Goal: Task Accomplishment & Management: Use online tool/utility

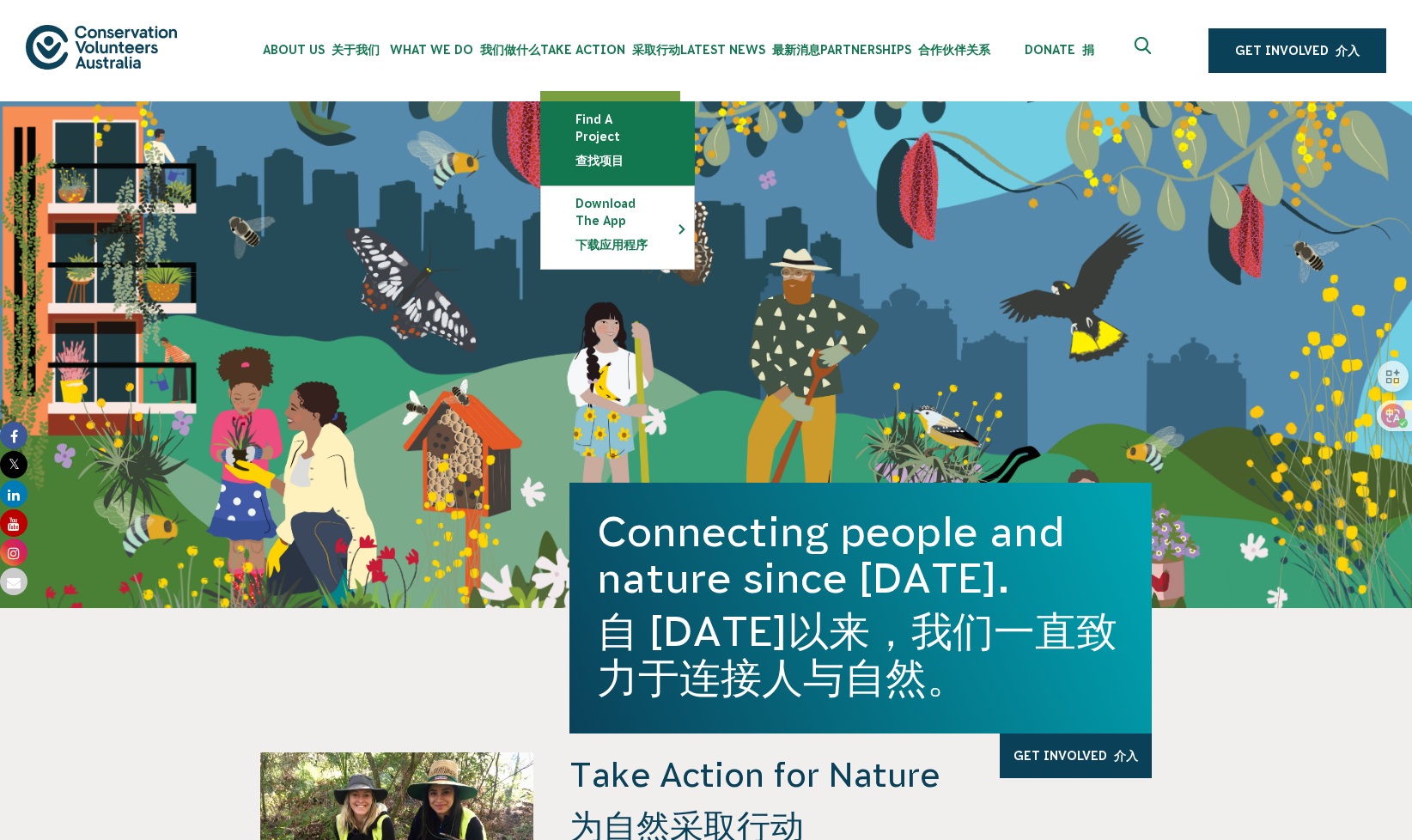
click at [593, 158] on link "Find a project 查找项目" at bounding box center [617, 143] width 153 height 83
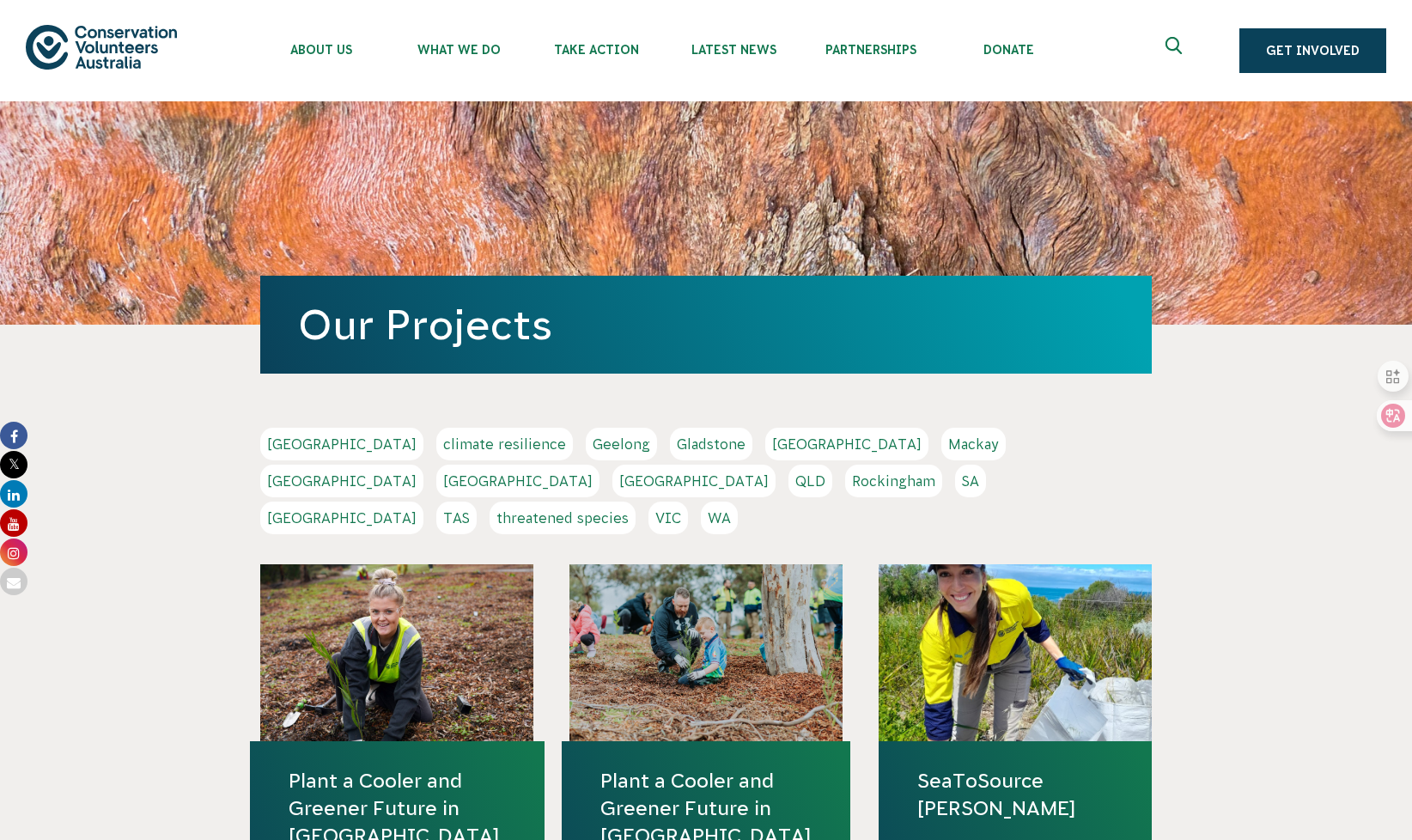
scroll to position [171, 0]
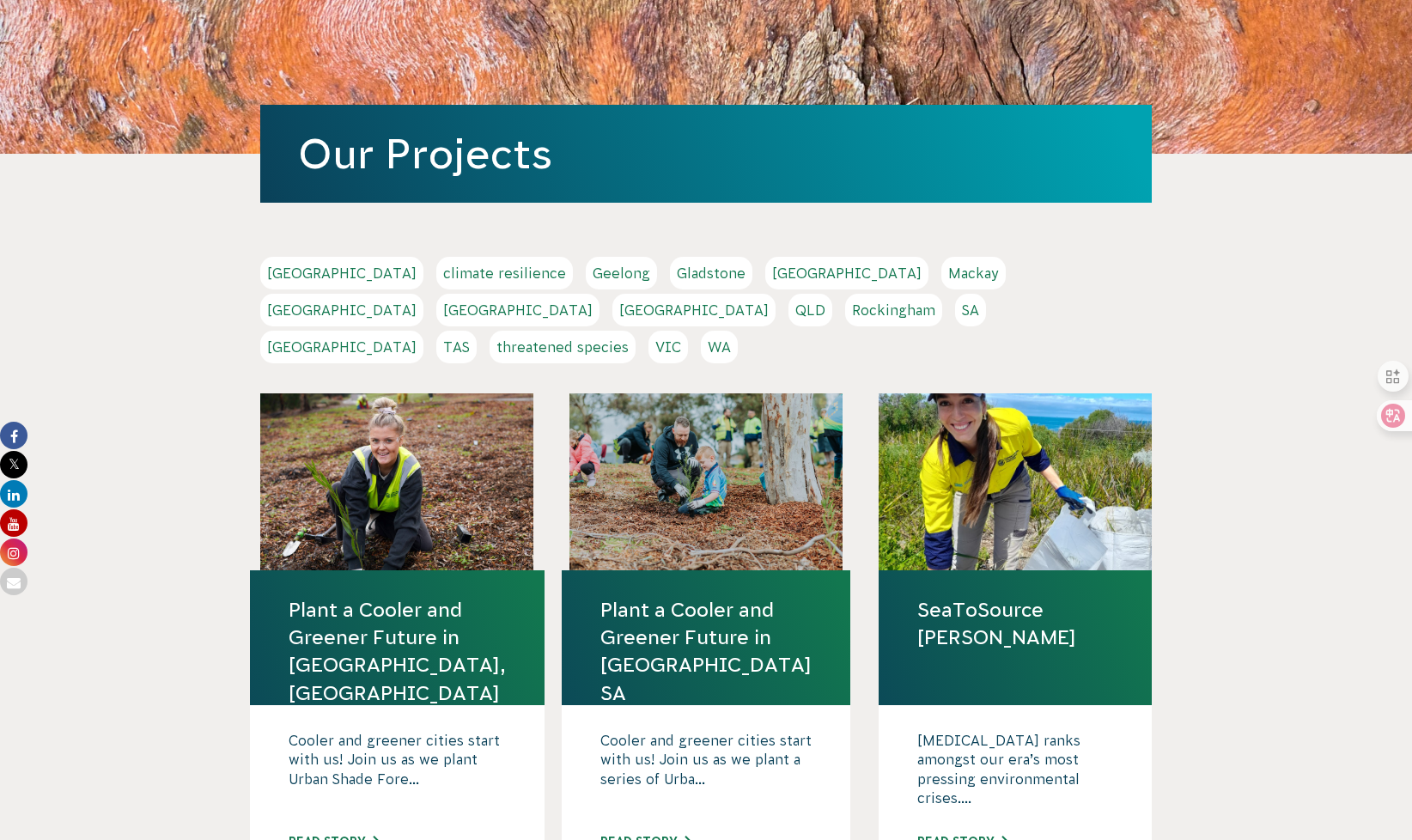
click at [424, 331] on link "[GEOGRAPHIC_DATA]" at bounding box center [342, 347] width 163 height 32
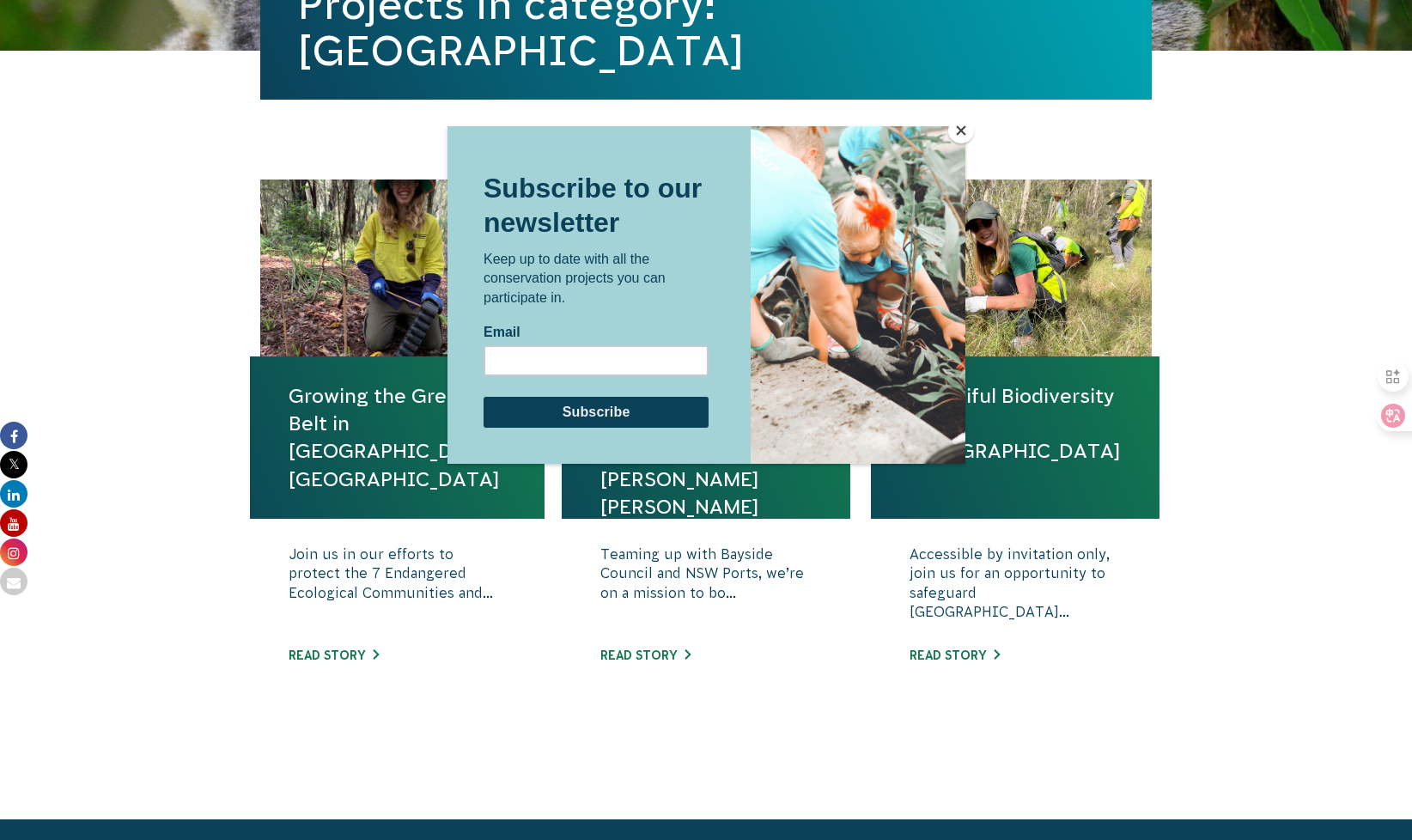
scroll to position [481, 0]
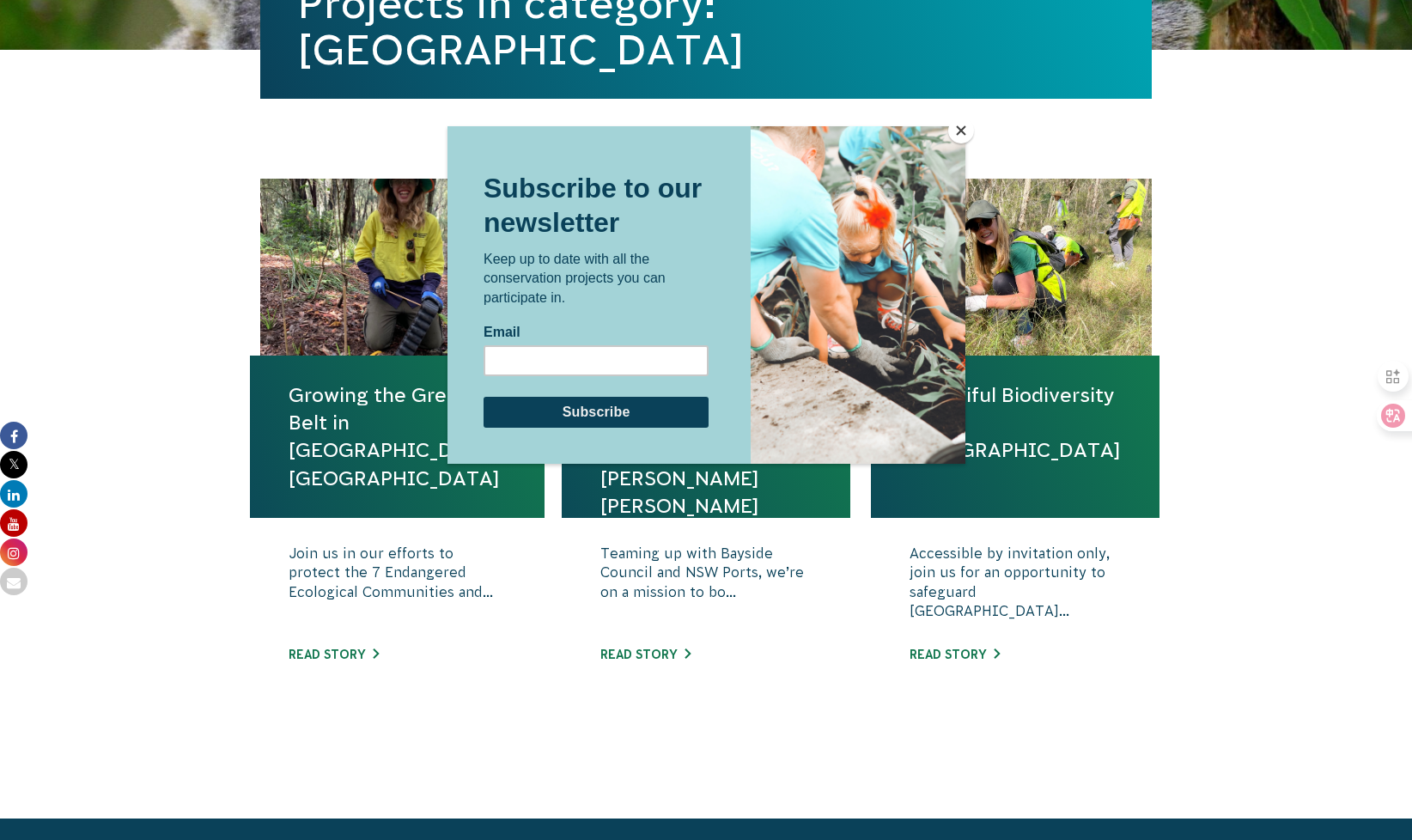
click at [196, 580] on div at bounding box center [706, 420] width 1412 height 840
click at [959, 126] on button "Close" at bounding box center [961, 130] width 26 height 26
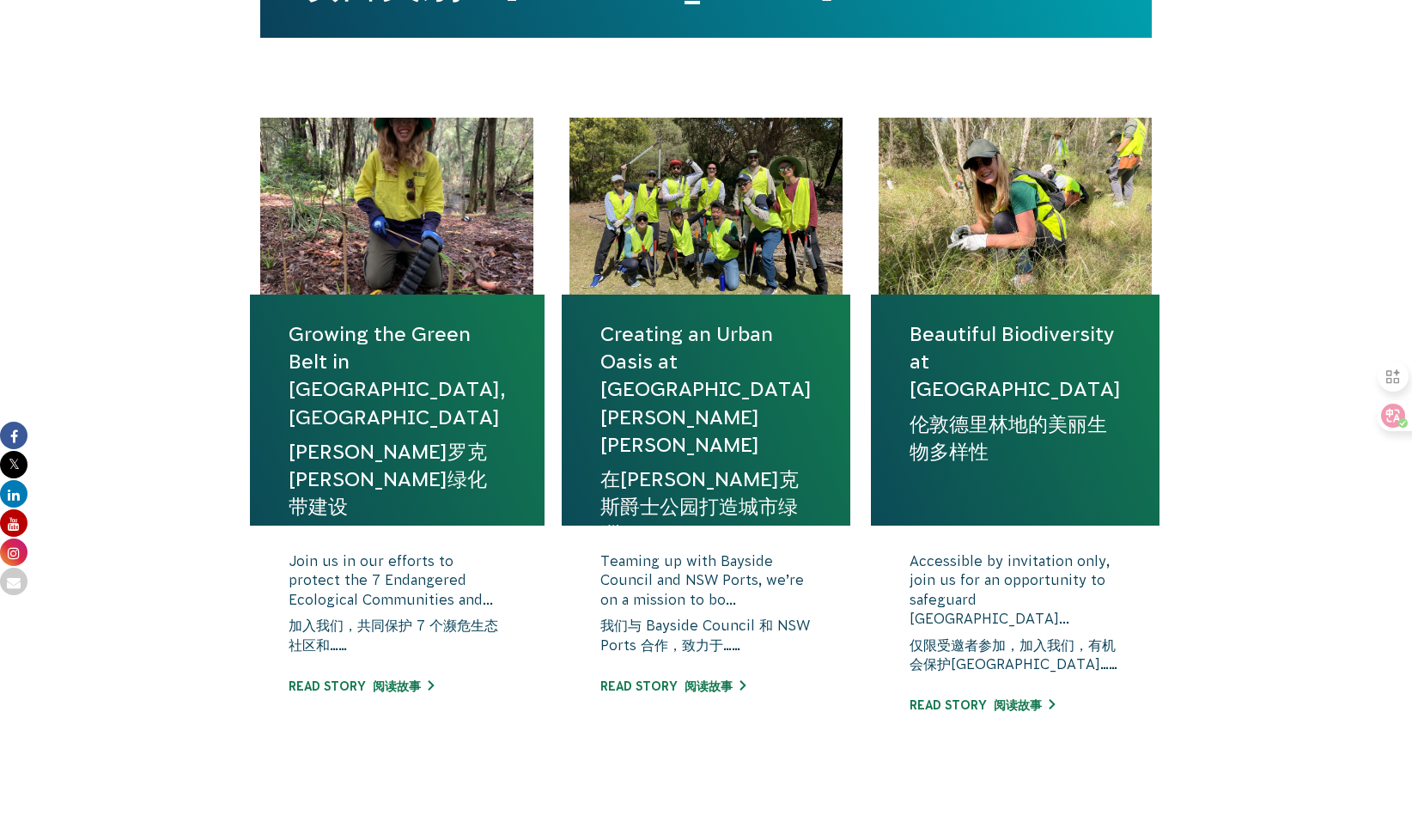
scroll to position [543, 0]
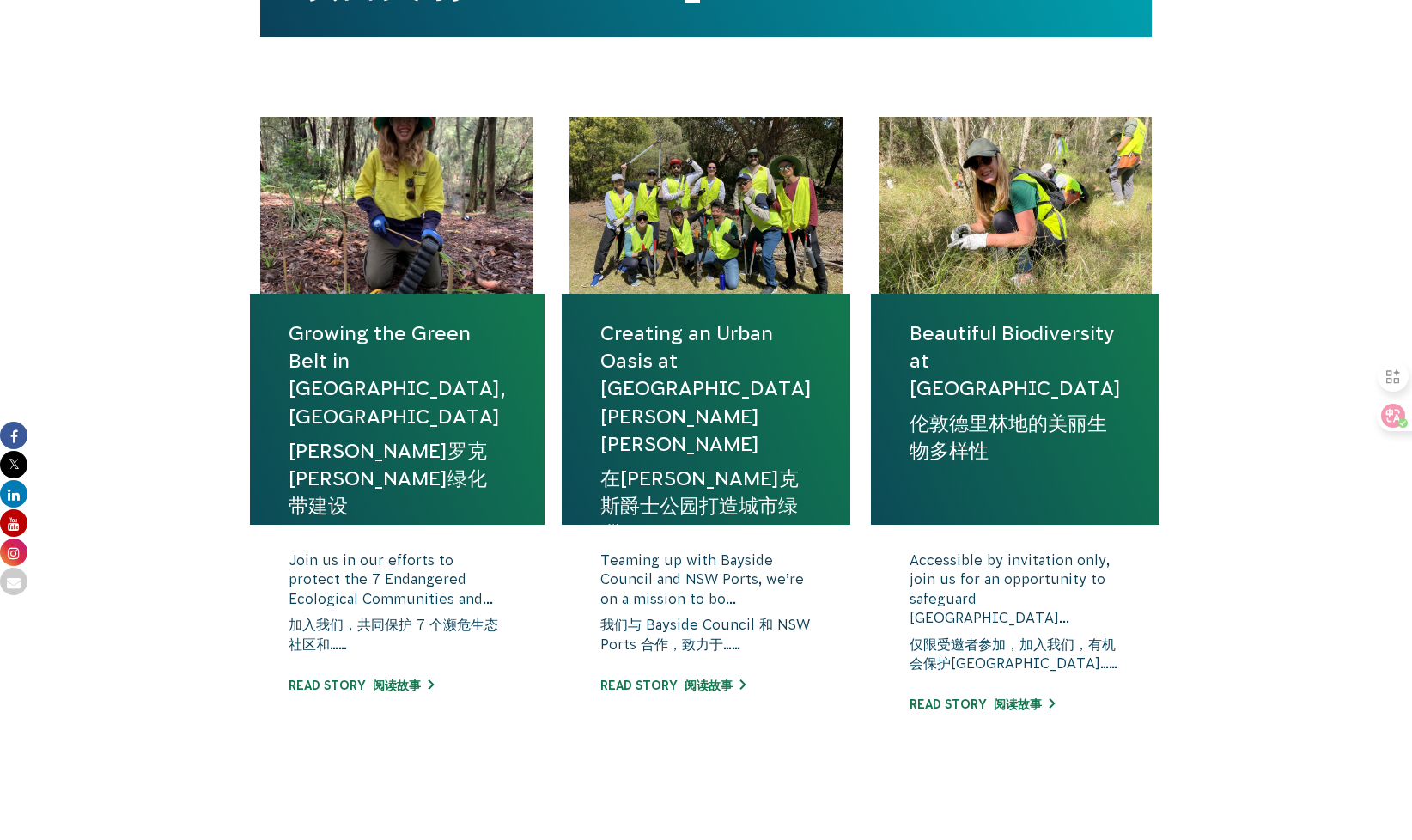
click at [971, 335] on link "Beautiful Biodiversity at [GEOGRAPHIC_DATA] [GEOGRAPHIC_DATA]的美丽生物多样性" at bounding box center [1015, 395] width 211 height 152
click at [383, 693] on div "Join us in our efforts to protect the 7 Endangered Ecological Communities and..…" at bounding box center [397, 635] width 295 height 221
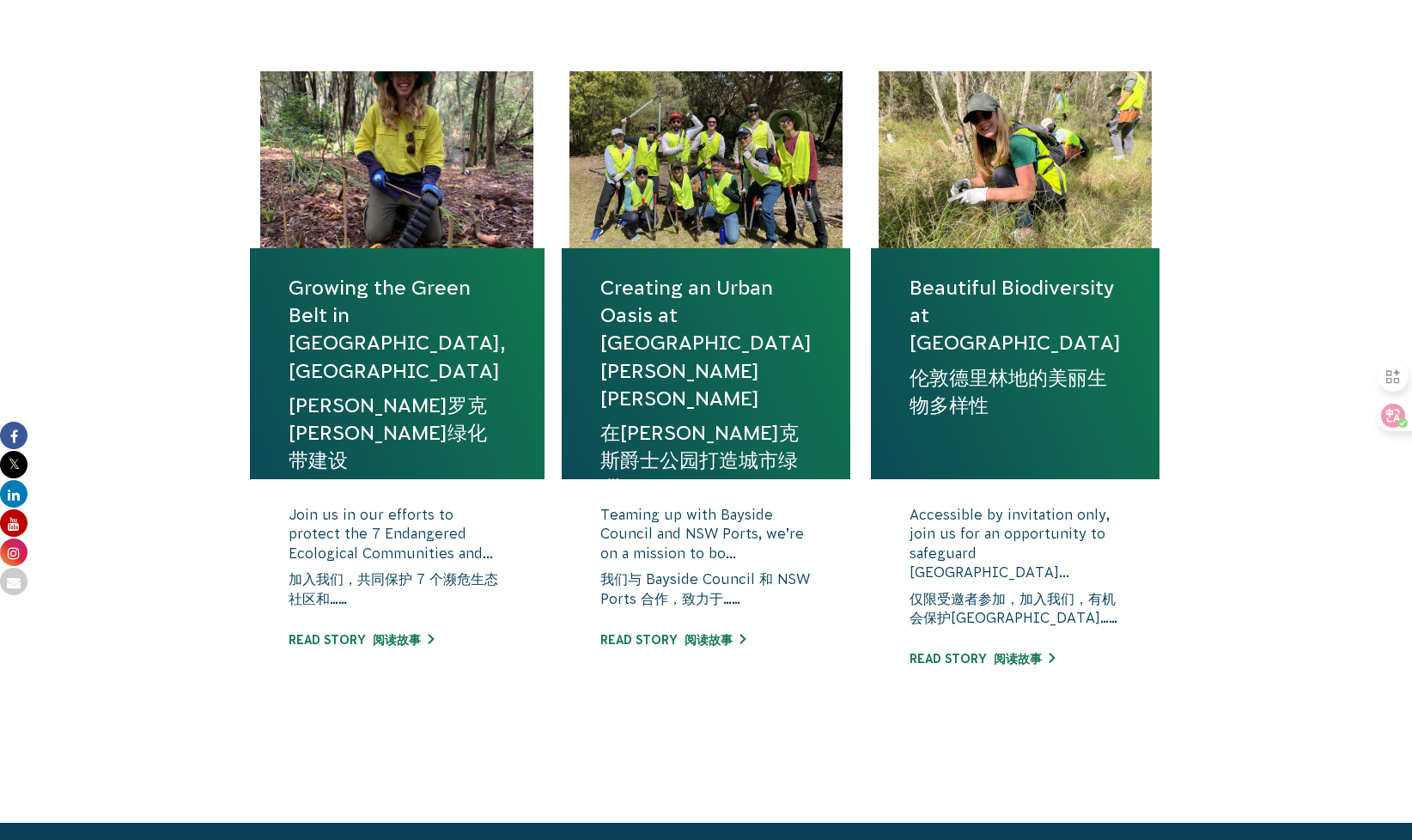
scroll to position [589, 0]
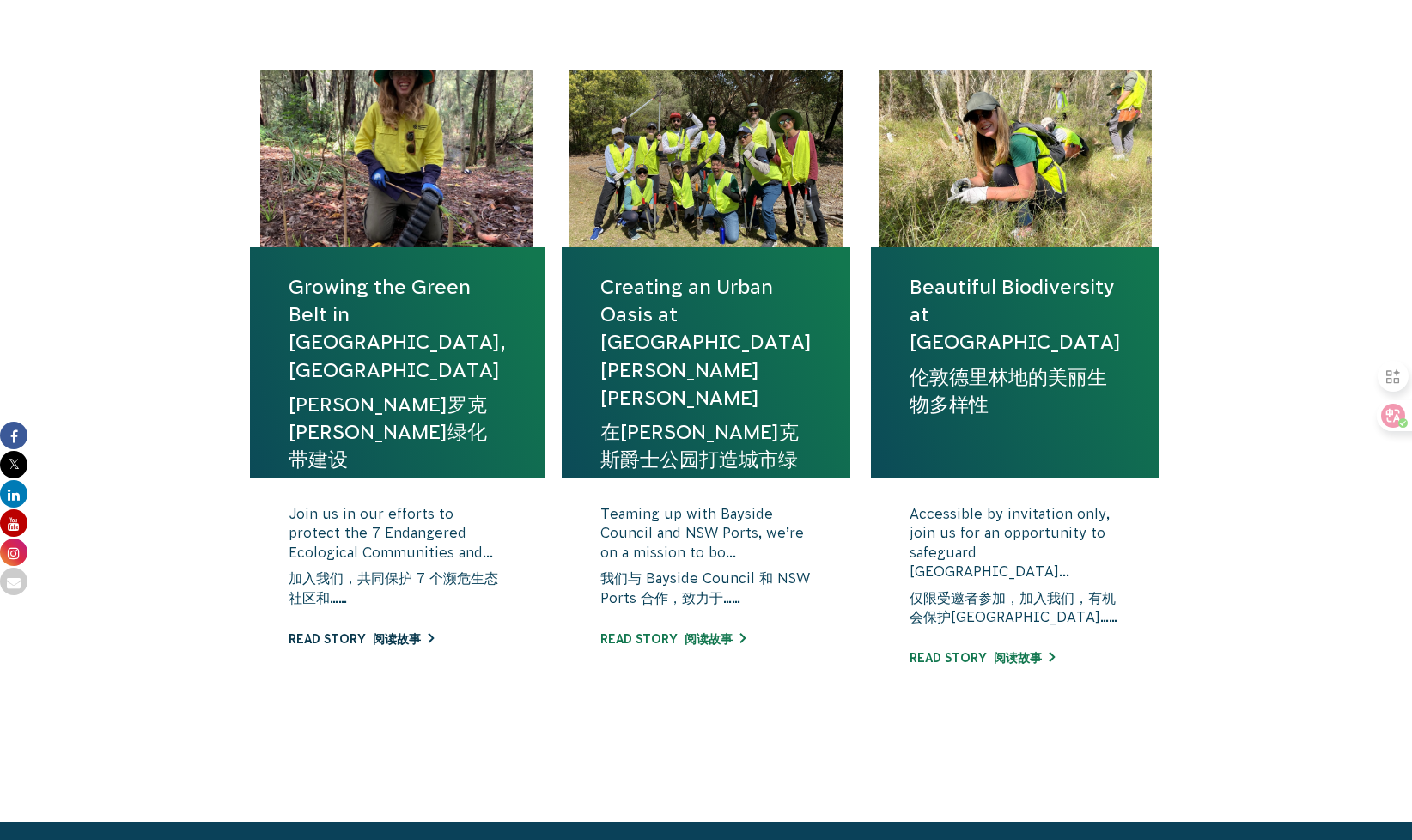
click at [421, 646] on font "阅读故事" at bounding box center [396, 639] width 48 height 13
click at [770, 327] on link "Creating an Urban Oasis at [PERSON_NAME][GEOGRAPHIC_DATA][PERSON_NAME] 在[PERSON…" at bounding box center [706, 391] width 211 height 236
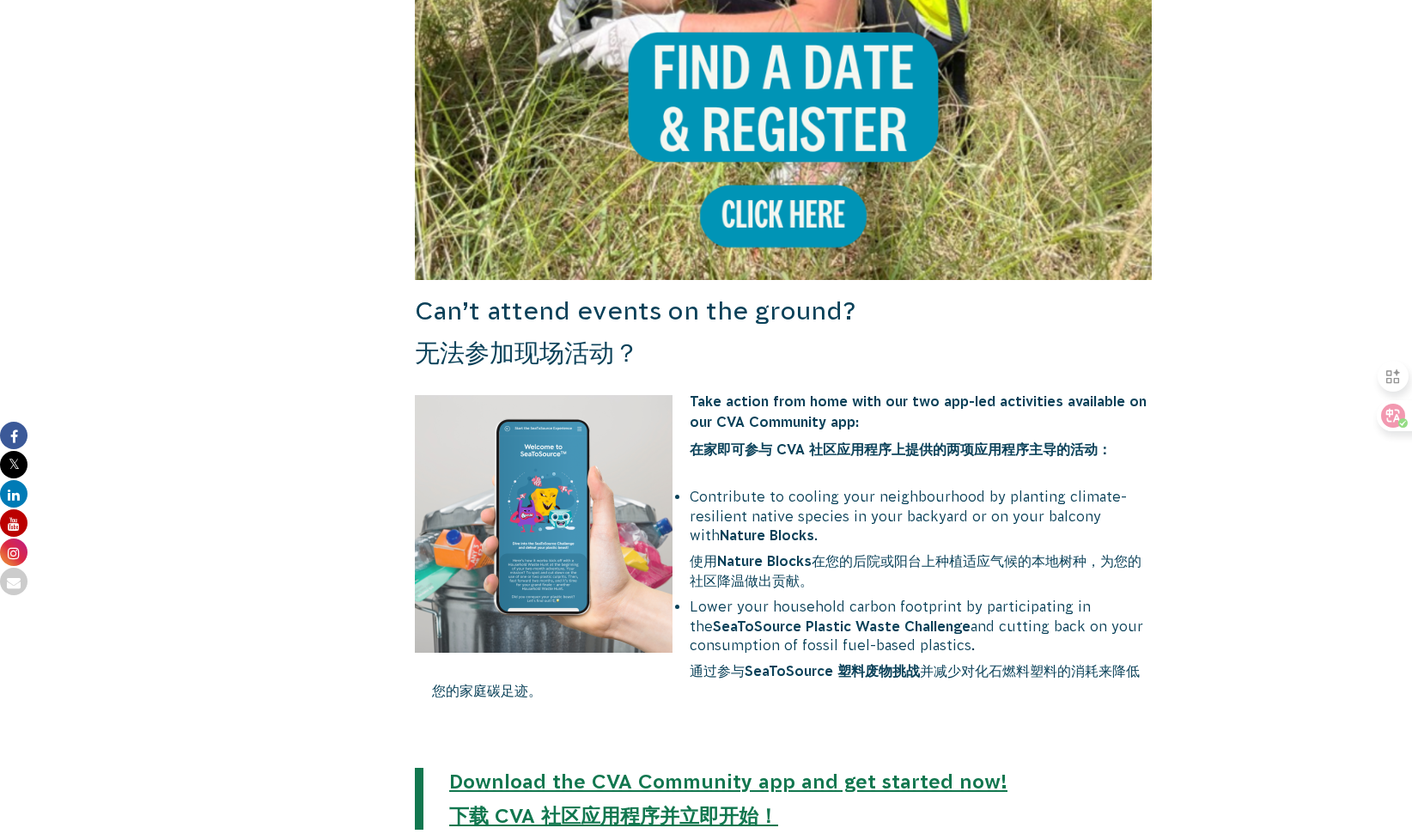
scroll to position [2011, 0]
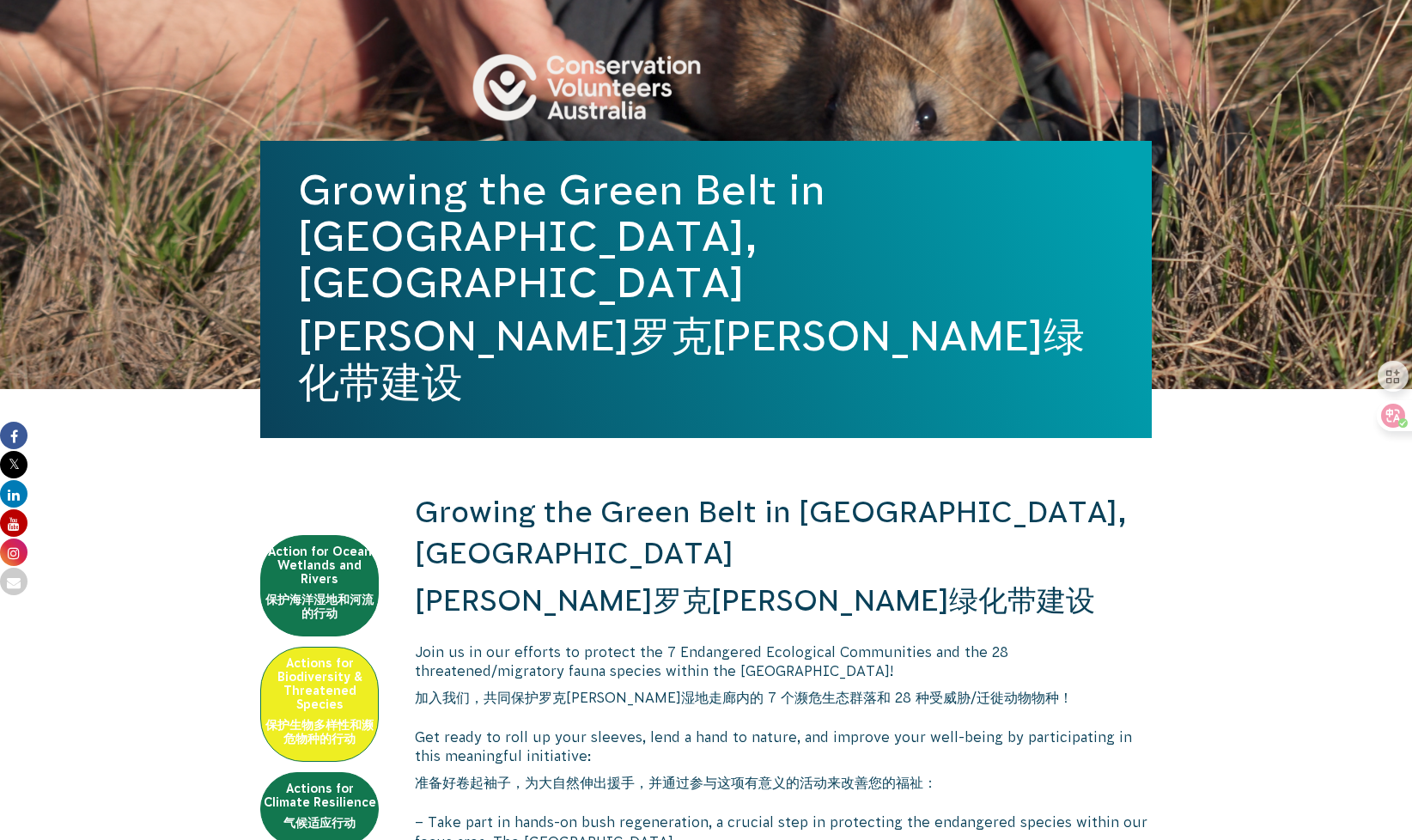
scroll to position [235, 0]
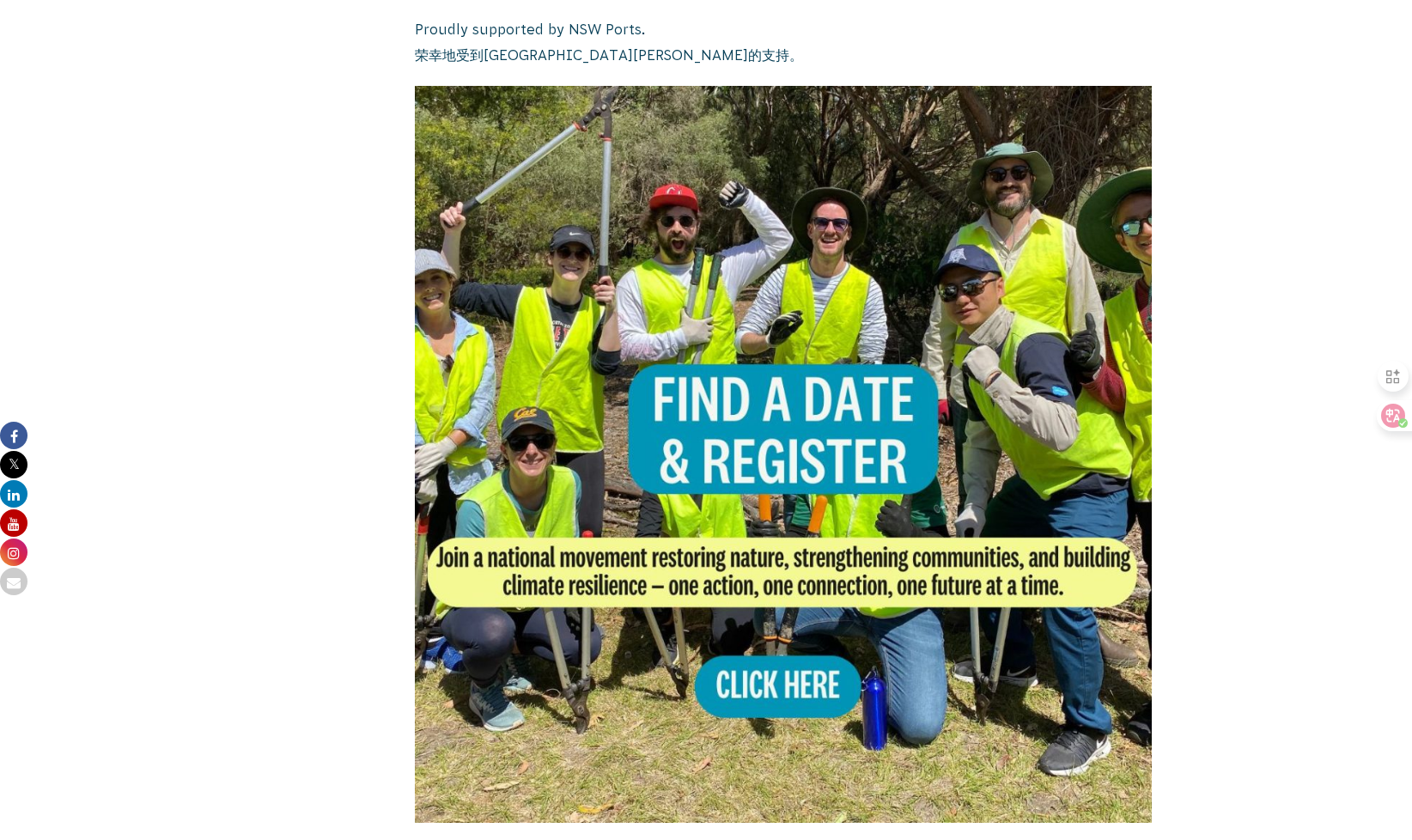
scroll to position [1280, 0]
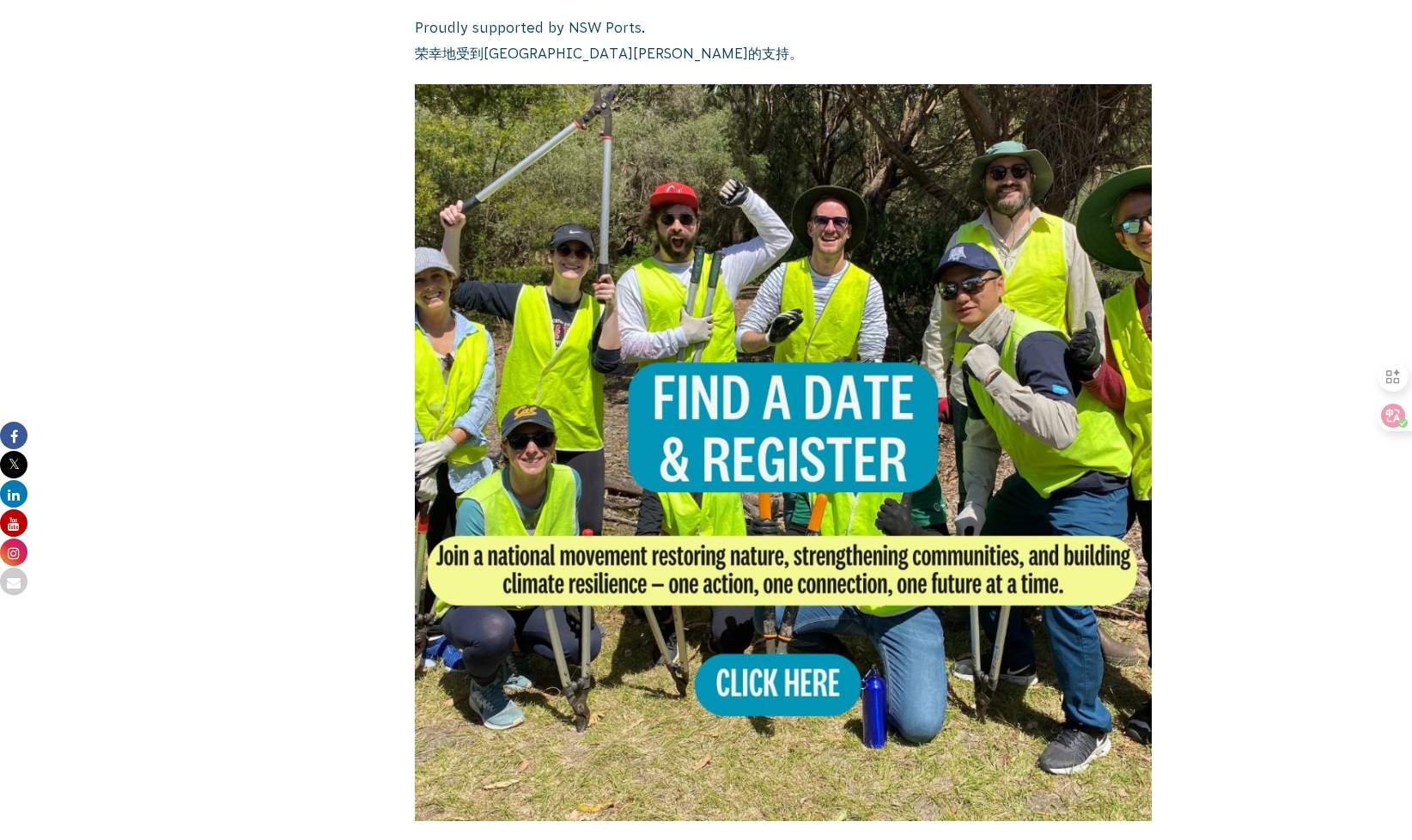
click at [785, 629] on img at bounding box center [783, 452] width 736 height 736
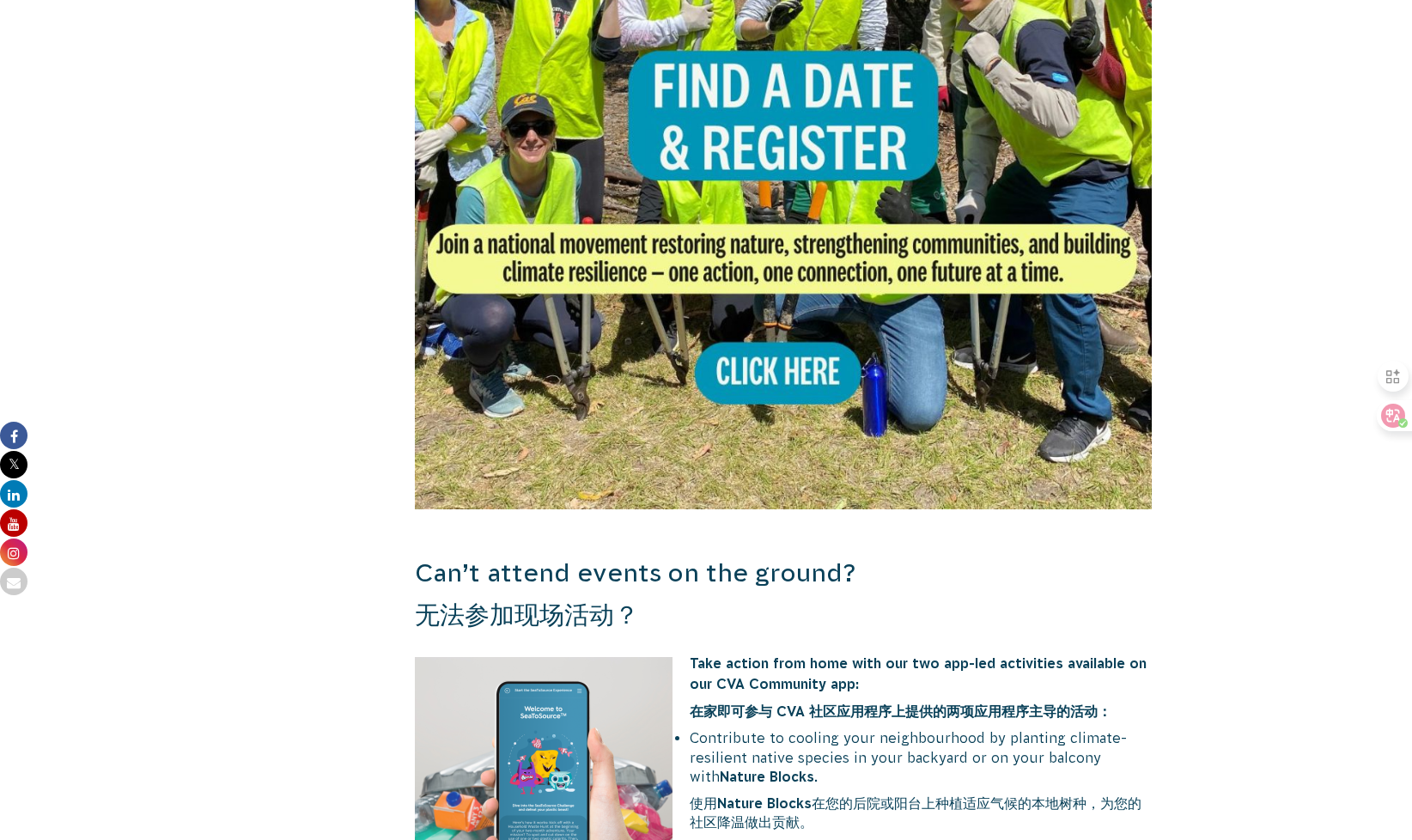
scroll to position [1591, 0]
